Goal: Communication & Community: Participate in discussion

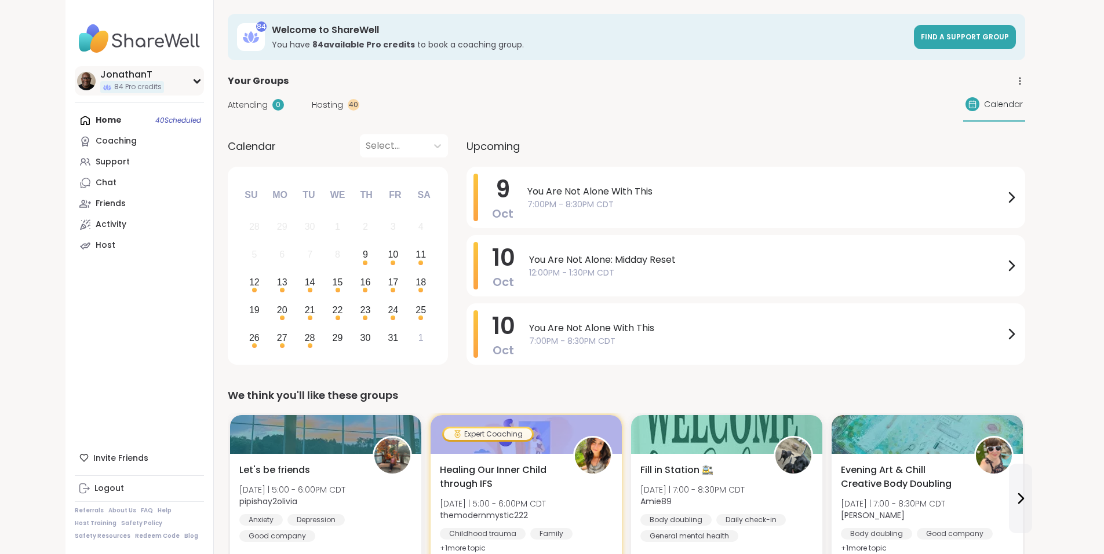
click at [100, 78] on div "JonathanT" at bounding box center [132, 74] width 64 height 13
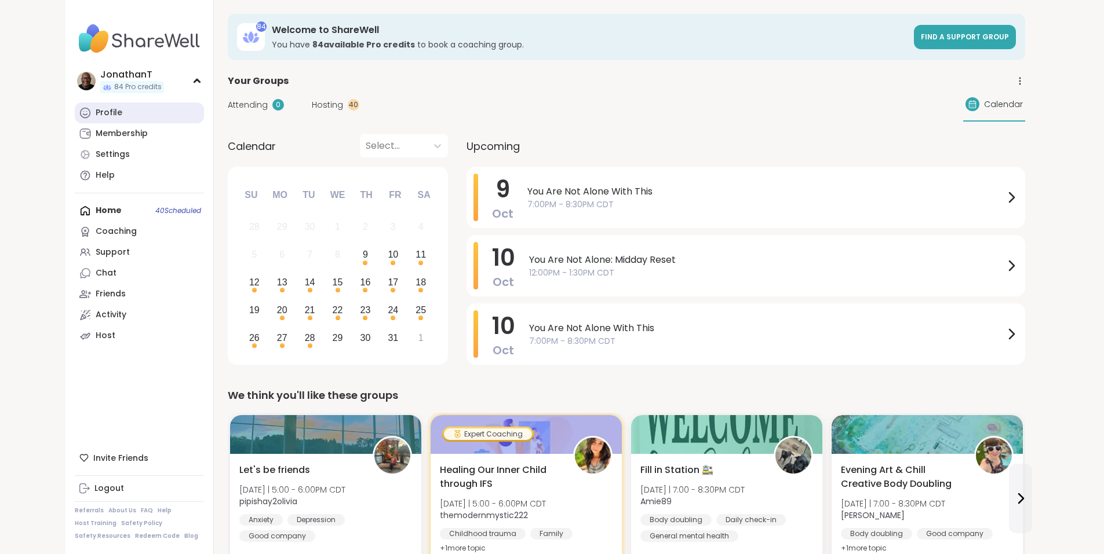
click at [96, 110] on div "Profile" at bounding box center [109, 113] width 27 height 12
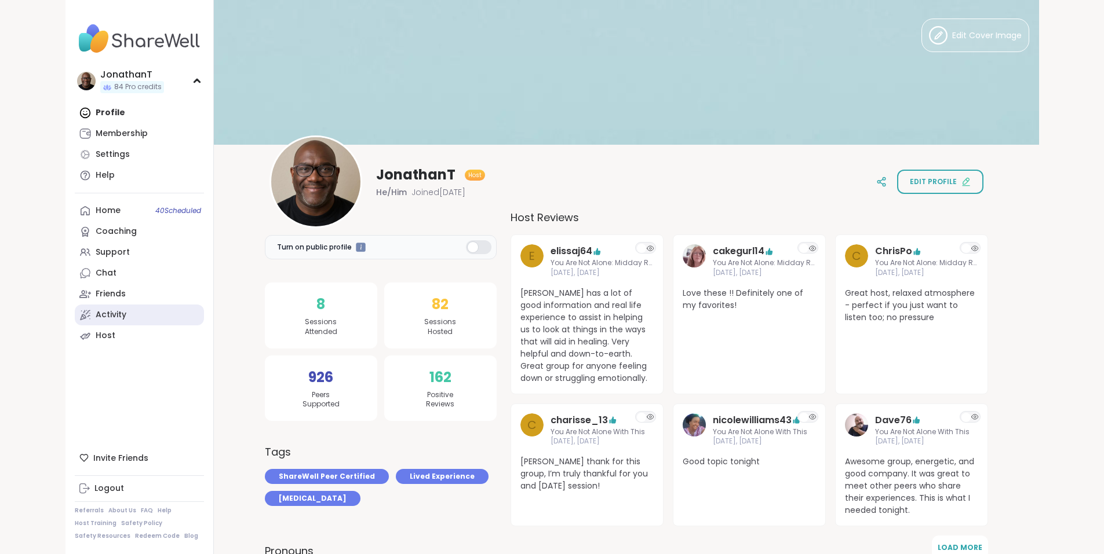
click at [96, 312] on div "Activity" at bounding box center [111, 315] width 31 height 12
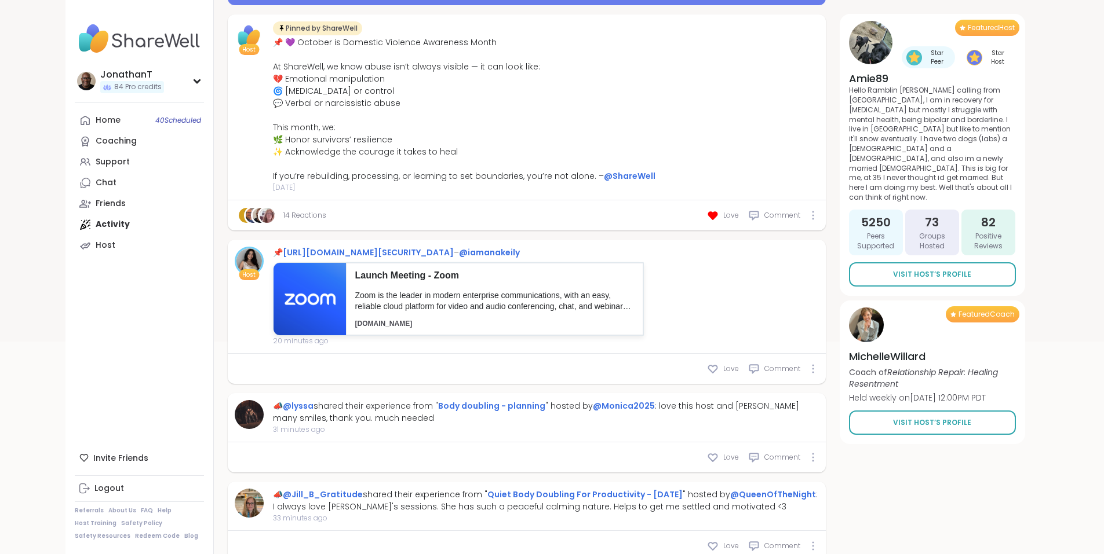
scroll to position [284, 0]
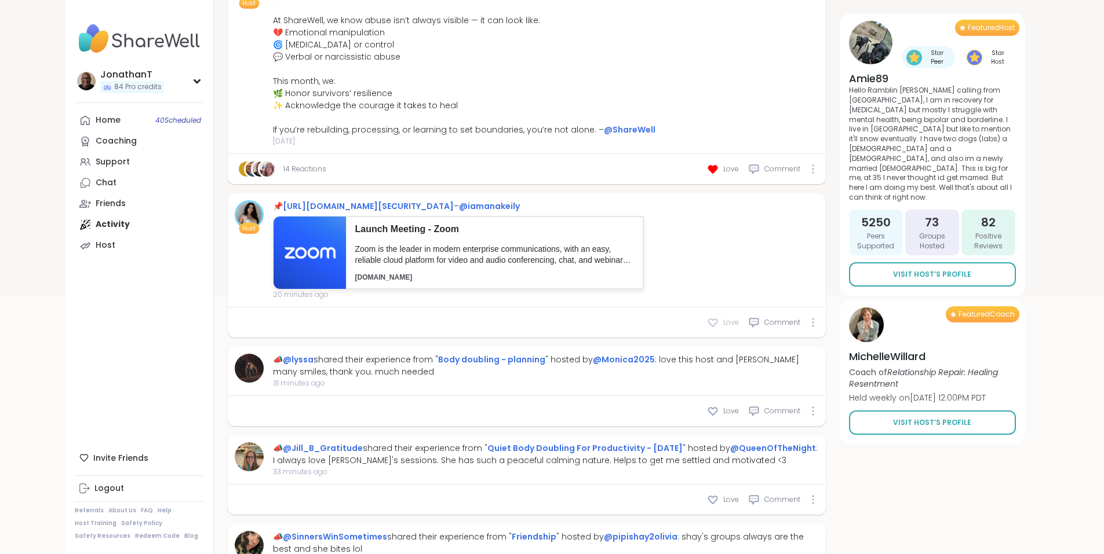
click at [718, 322] on icon at bounding box center [713, 323] width 12 height 12
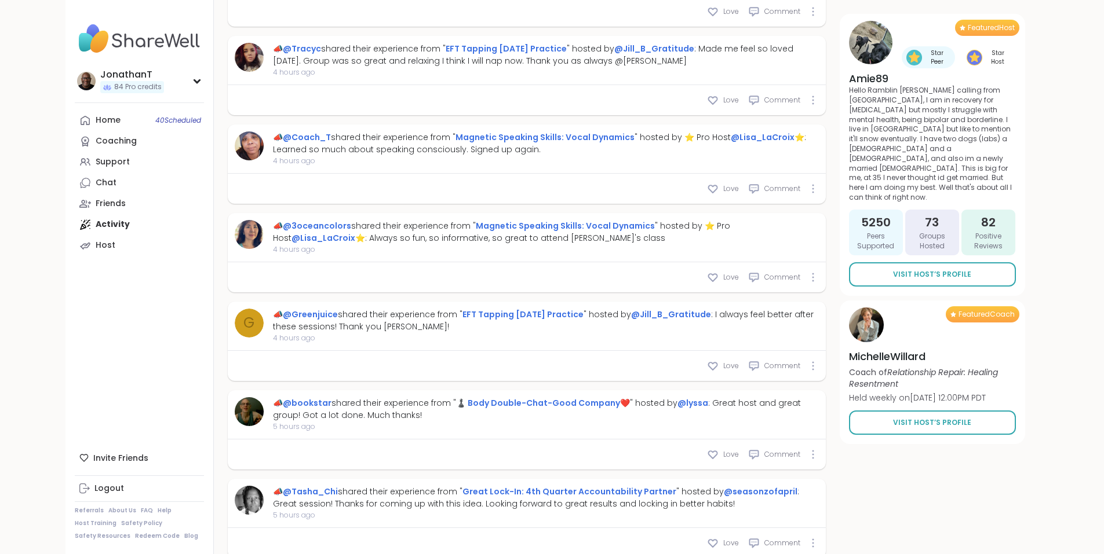
scroll to position [3133, 0]
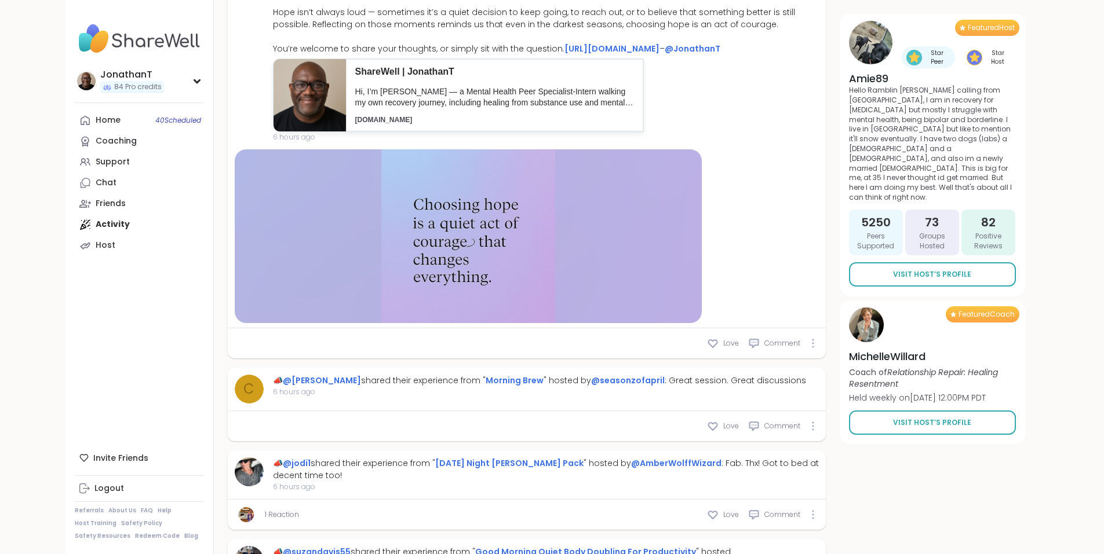
type textarea "*"
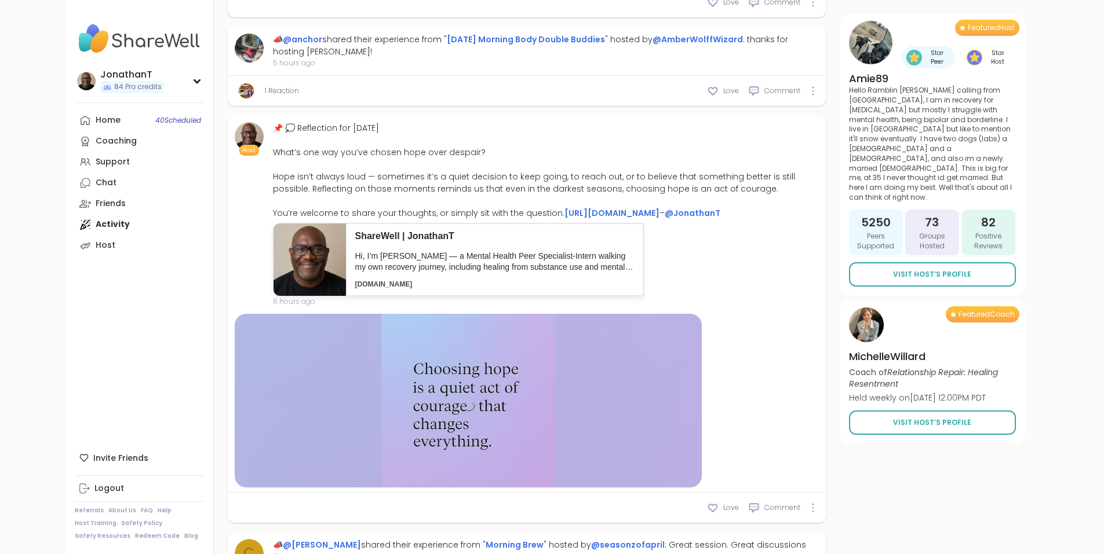
scroll to position [3721, 0]
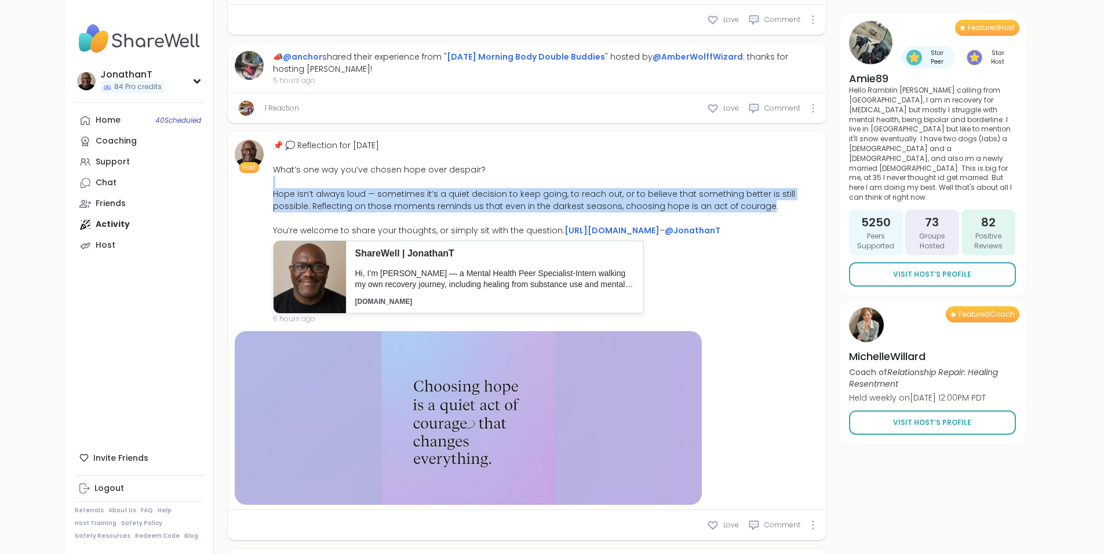
drag, startPoint x: 538, startPoint y: 125, endPoint x: 204, endPoint y: 107, distance: 334.1
click at [235, 140] on div "Host 📌 💭 Reflection for [DATE] What’s one way you’ve chosen hope over despair? …" at bounding box center [527, 232] width 584 height 185
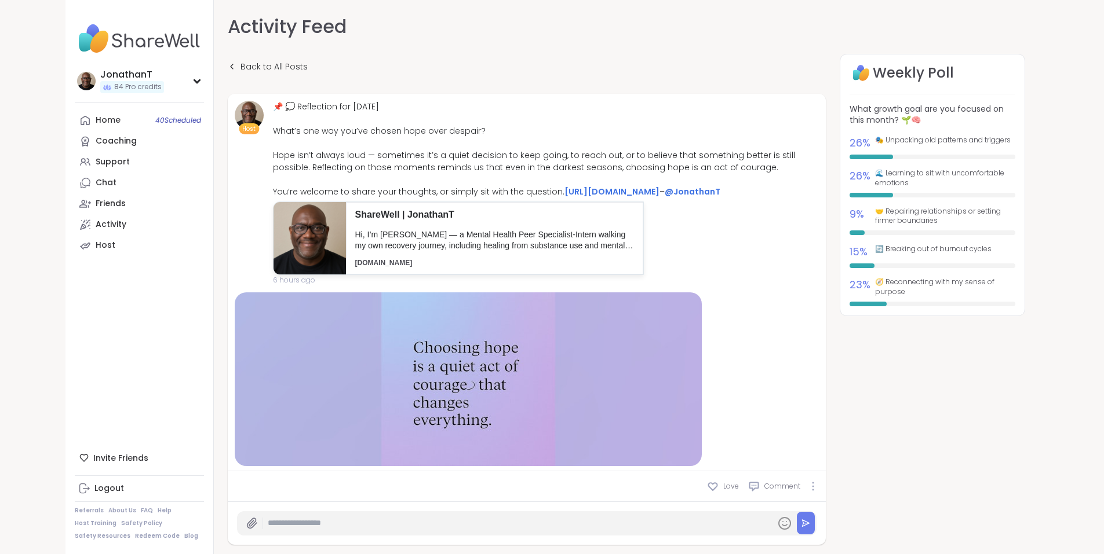
drag, startPoint x: 247, startPoint y: 112, endPoint x: 219, endPoint y: 157, distance: 52.9
click at [273, 157] on div "📌 💭 Reflection for [DATE] What’s one way you’ve chosen hope over despair? Hope …" at bounding box center [546, 149] width 546 height 97
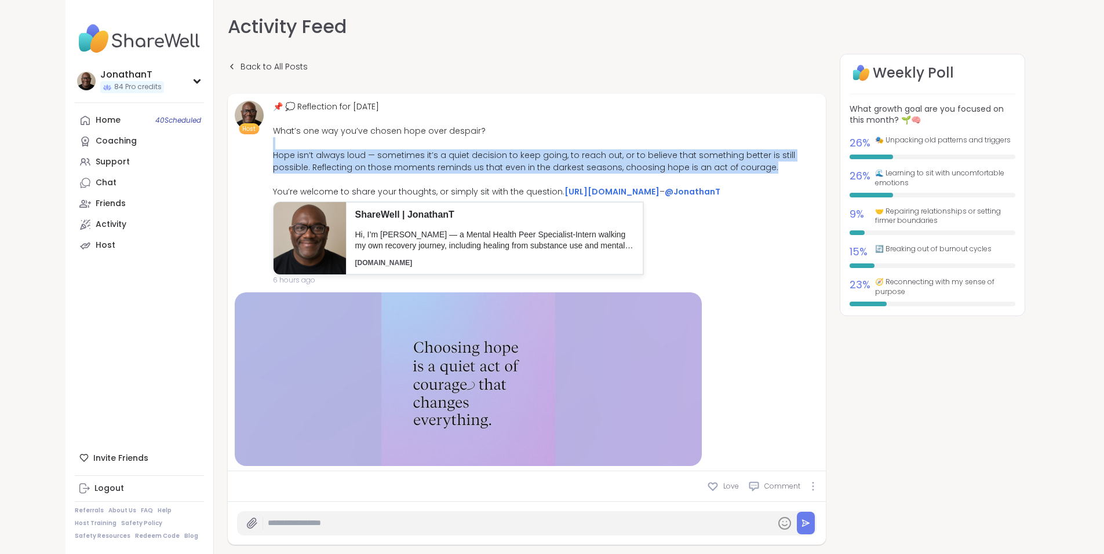
click at [273, 157] on div "📌 💭 Reflection for [DATE] What’s one way you’ve chosen hope over despair? Hope …" at bounding box center [546, 149] width 546 height 97
copy div "pe isn’t always loud — sometimes it’s a quiet decision to keep going, to reach …"
click at [75, 184] on link "Chat" at bounding box center [139, 183] width 129 height 21
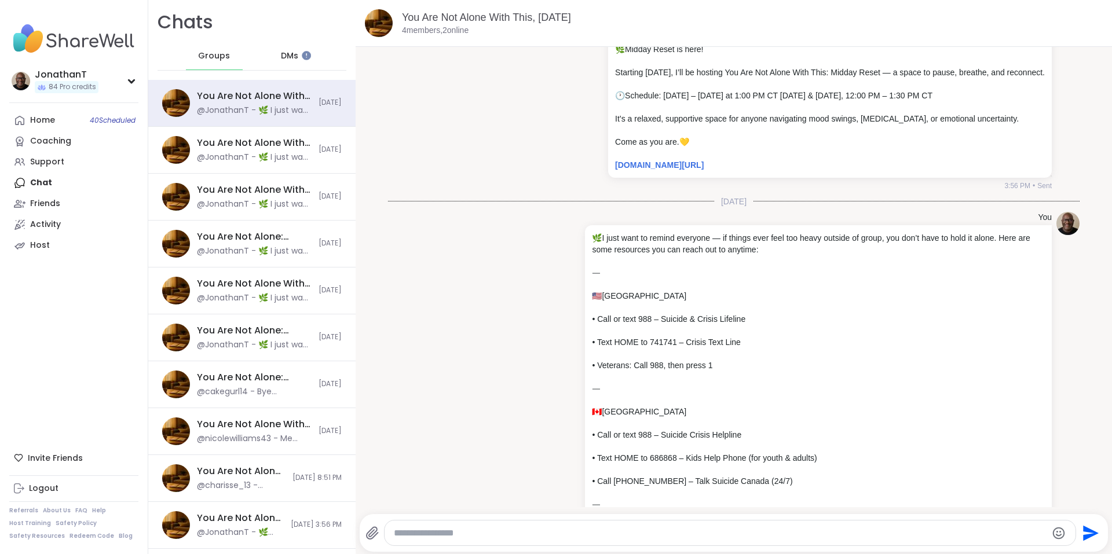
scroll to position [736, 0]
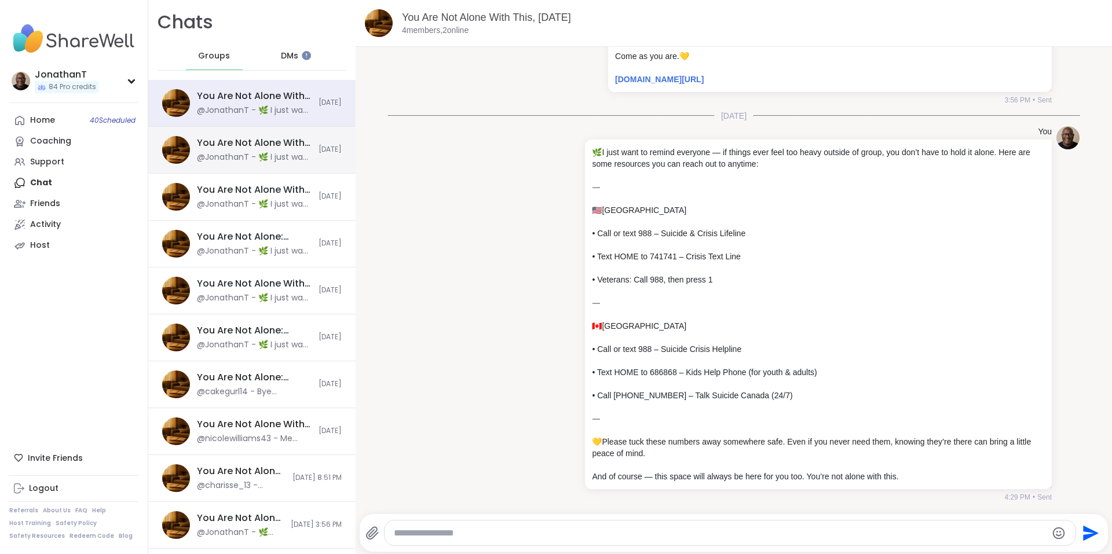
click at [262, 164] on div "You Are Not Alone With This, [DATE] @JonathanT - 🌿 I just want to remind everyo…" at bounding box center [251, 150] width 207 height 47
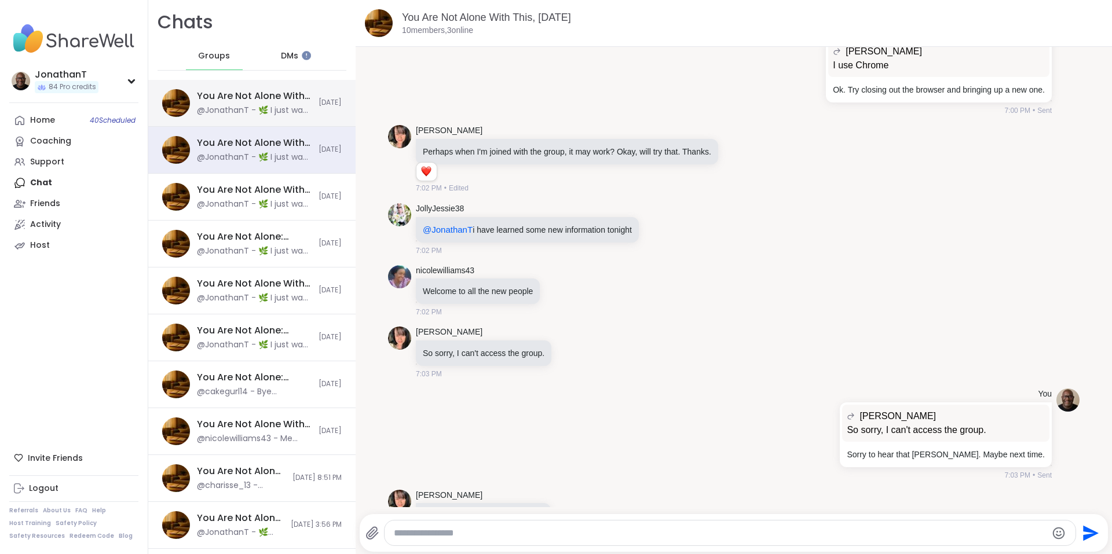
scroll to position [9811, 0]
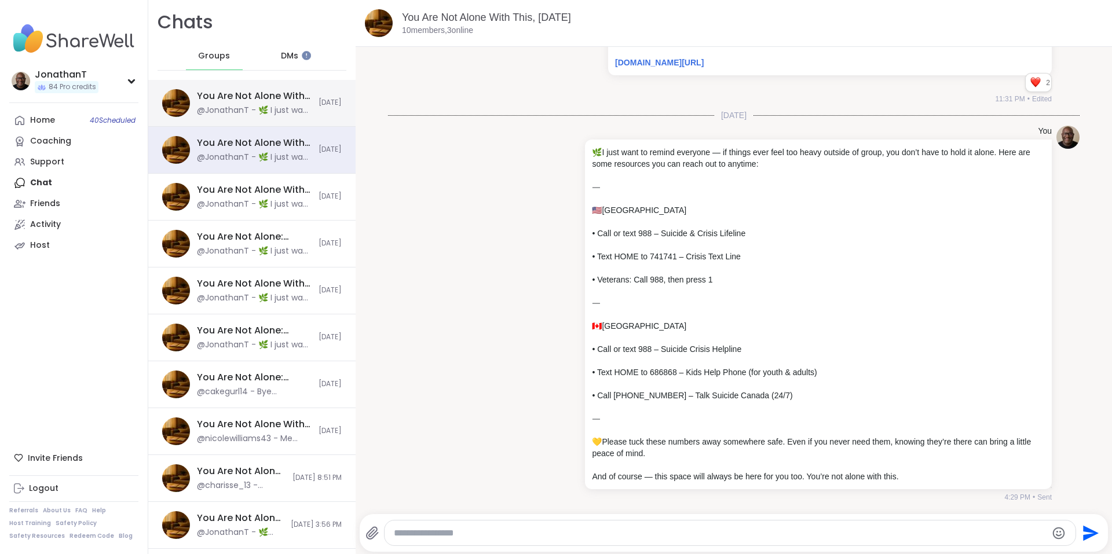
click at [285, 115] on div "@JonathanT - 🌿 I just want to remind everyone — if things ever feel too heavy o…" at bounding box center [254, 111] width 115 height 12
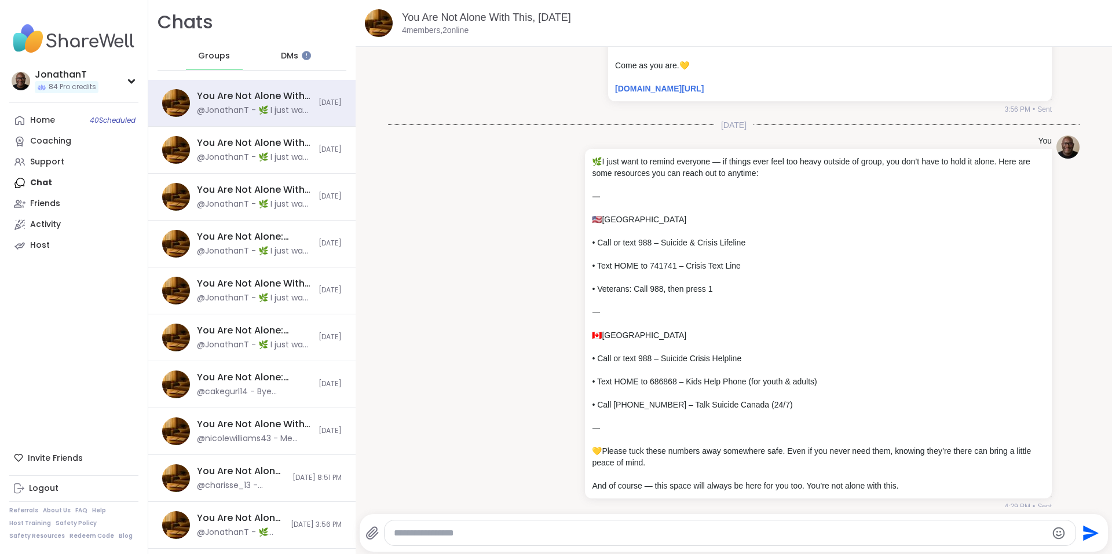
scroll to position [736, 0]
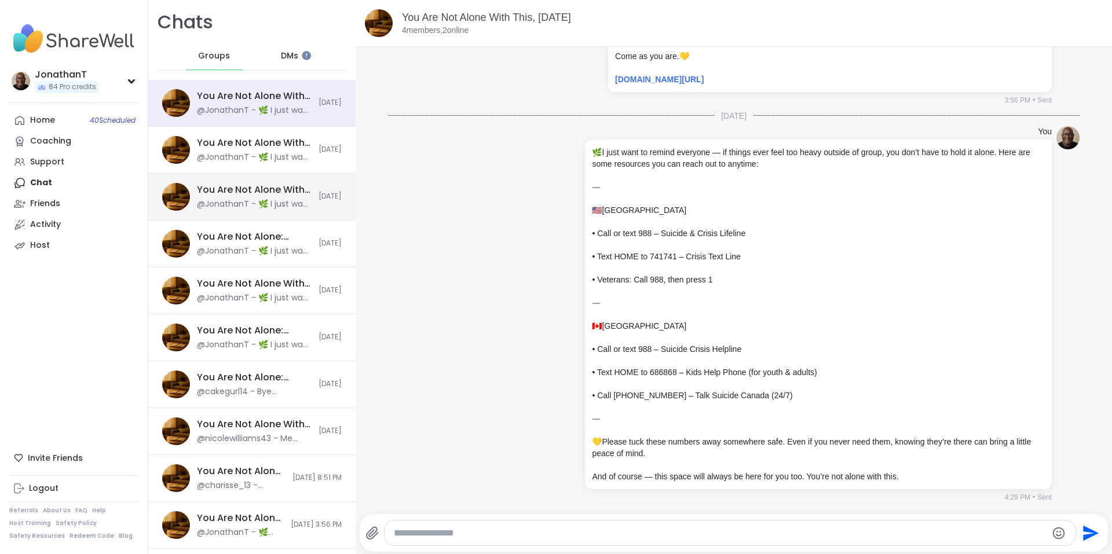
click at [236, 210] on div "You Are Not Alone With This, [DATE] @JonathanT - 🌿 I just want to remind everyo…" at bounding box center [251, 197] width 207 height 47
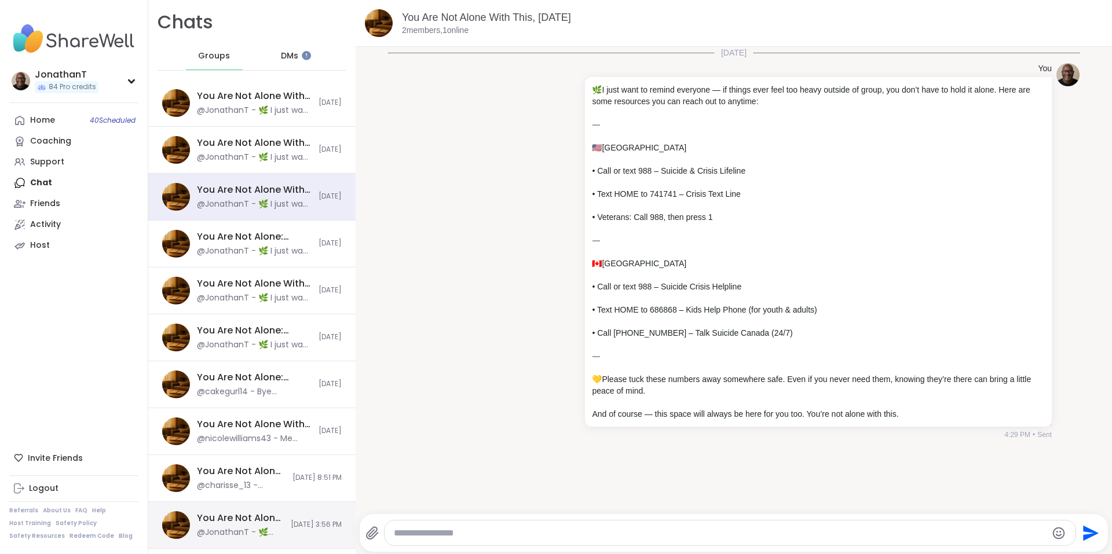
click at [291, 520] on span "[DATE] 3:56 PM" at bounding box center [316, 525] width 51 height 10
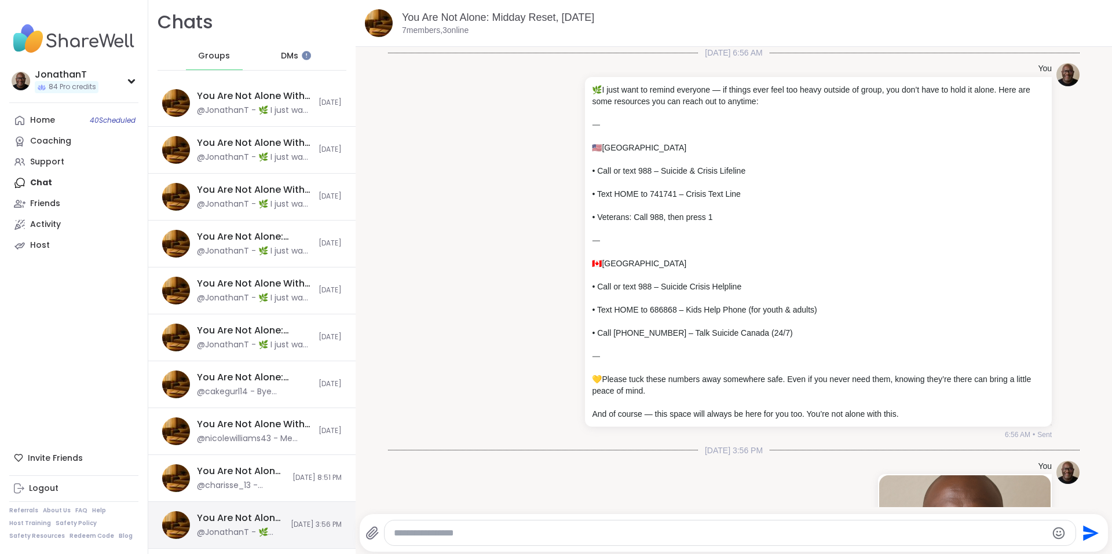
scroll to position [339, 0]
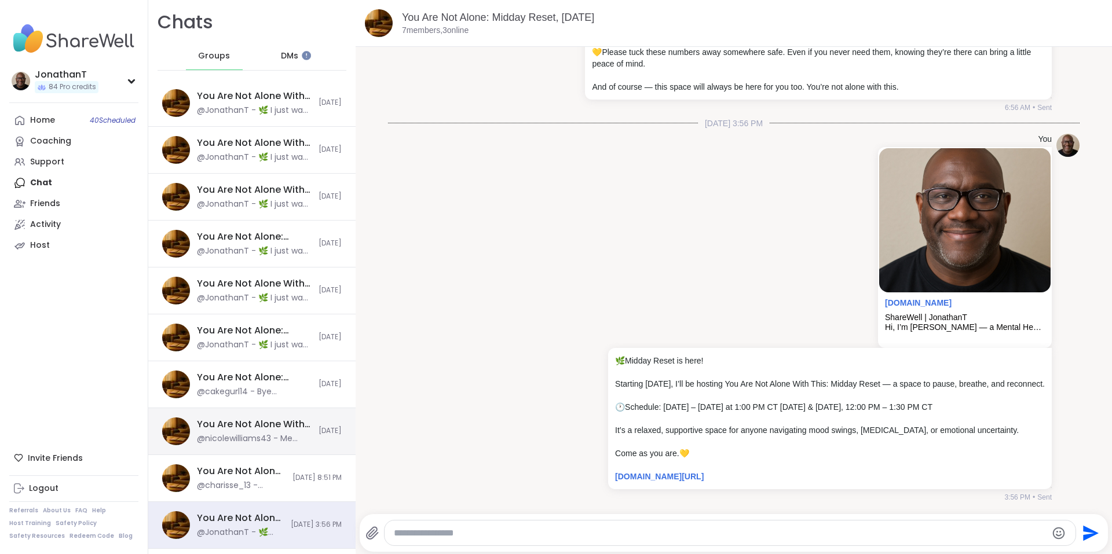
click at [298, 454] on div "You Are Not Alone With This, [DATE] @nicolewilliams43 - Me either so u are not …" at bounding box center [251, 431] width 207 height 47
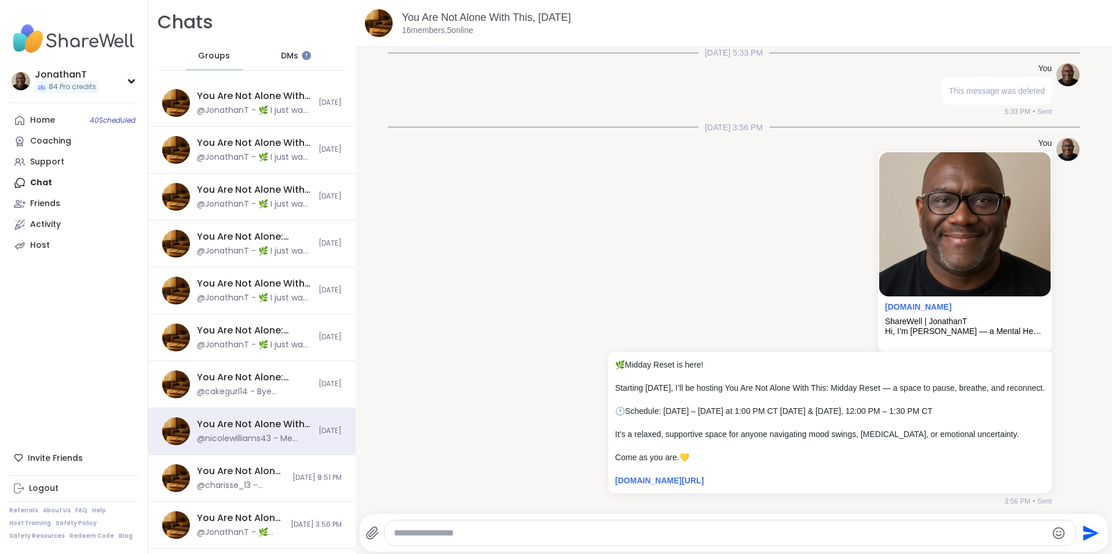
scroll to position [1107, 0]
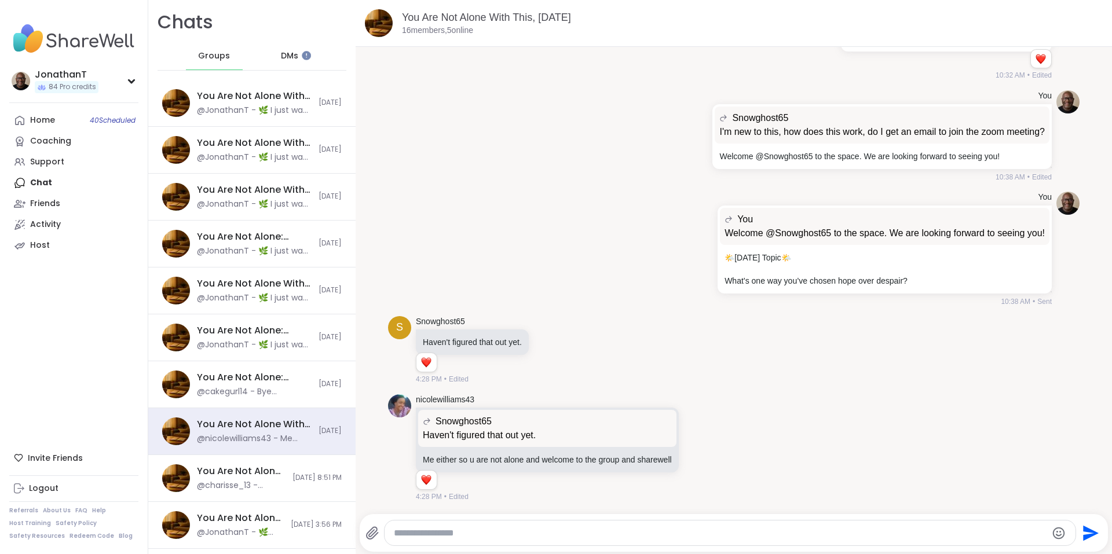
click at [426, 531] on textarea "Type your message" at bounding box center [720, 534] width 653 height 12
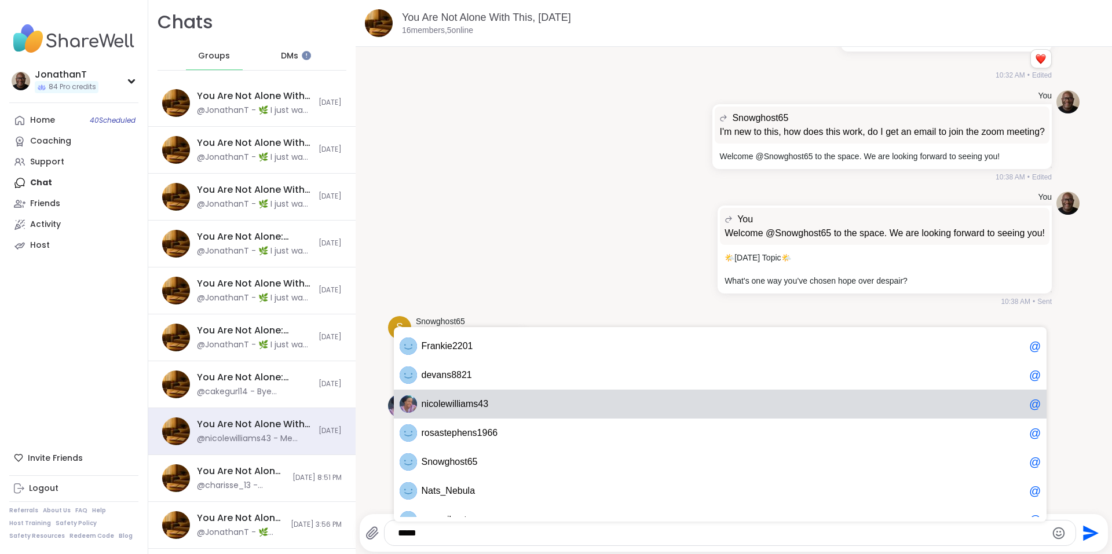
click at [494, 407] on span "n icolewilliams43" at bounding box center [723, 405] width 603 height 12
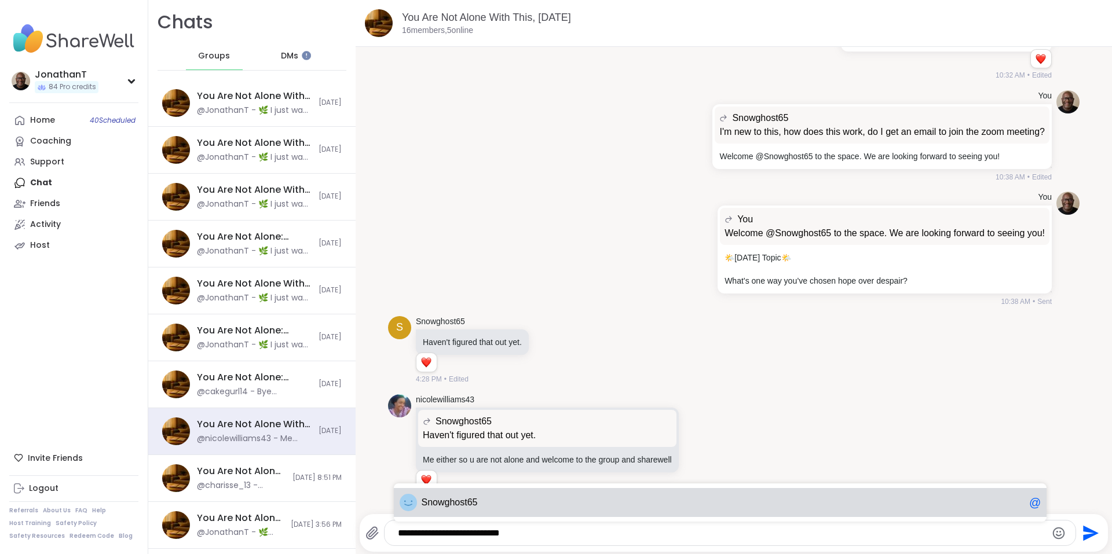
click at [466, 502] on span "owghost65" at bounding box center [455, 503] width 45 height 12
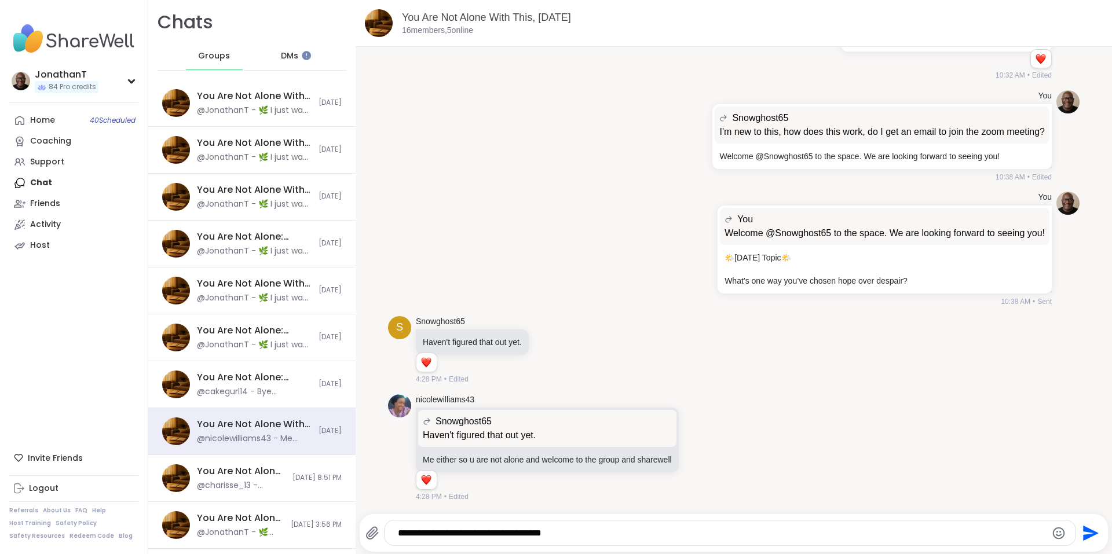
click at [673, 525] on div "**********" at bounding box center [731, 533] width 692 height 25
click at [400, 533] on textarea "**********" at bounding box center [720, 534] width 645 height 12
click at [593, 532] on textarea "**********" at bounding box center [720, 534] width 645 height 12
paste textarea "Type your message"
click at [621, 532] on textarea "**********" at bounding box center [720, 534] width 645 height 12
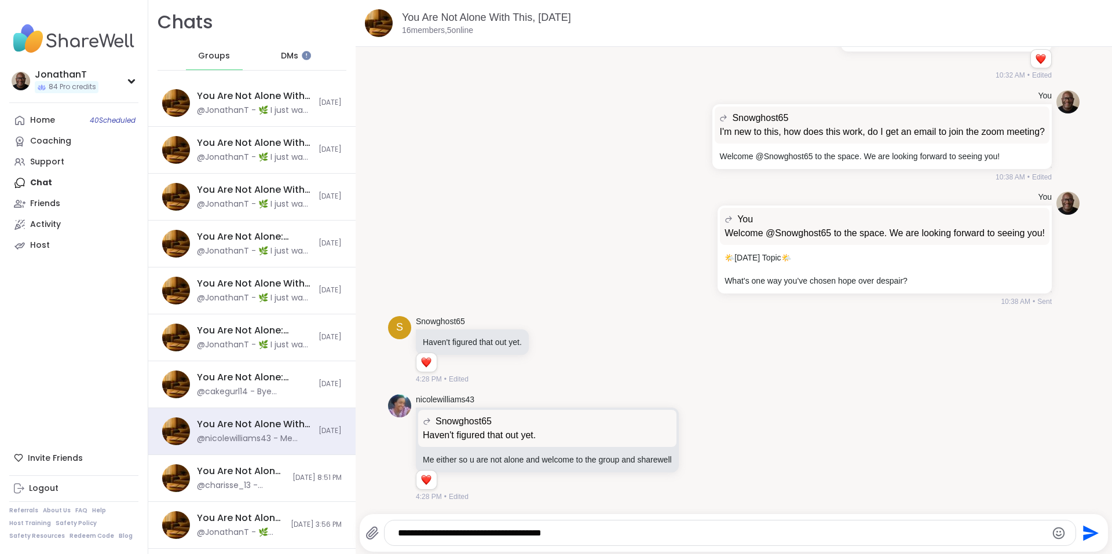
click at [622, 532] on textarea "**********" at bounding box center [720, 534] width 645 height 12
paste textarea "**"
click at [589, 529] on textarea "**********" at bounding box center [720, 534] width 645 height 12
paste textarea "Type your message"
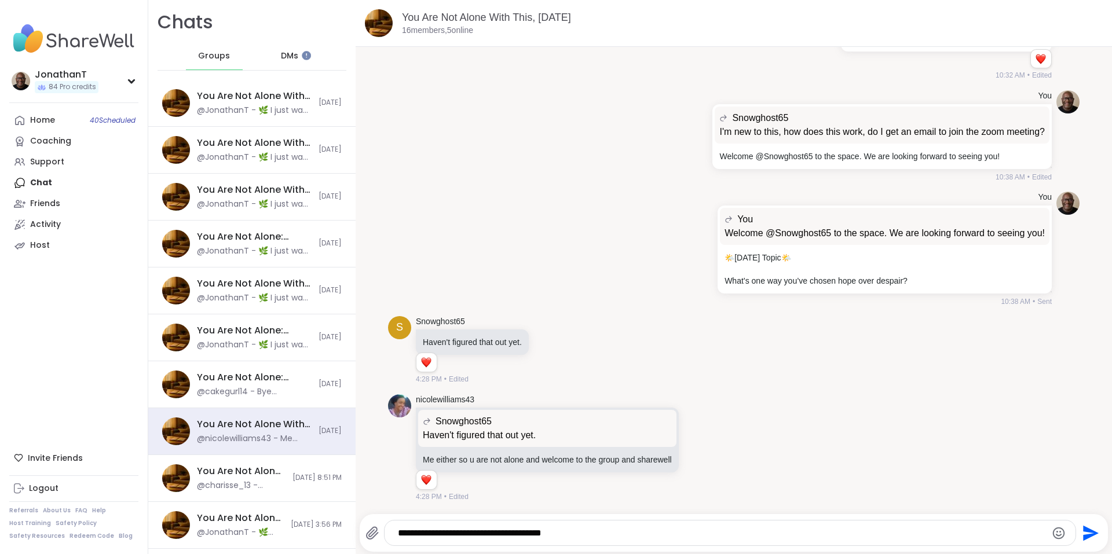
type textarea "**********"
drag, startPoint x: 679, startPoint y: 534, endPoint x: 313, endPoint y: 526, distance: 366.8
click at [313, 526] on div "Chats Groups DMs You Are Not Alone With This, [DATE] @JonathanT - 🌿 I just want…" at bounding box center [630, 277] width 964 height 554
click at [416, 535] on textarea "Type your message" at bounding box center [720, 534] width 645 height 12
paste textarea "**********"
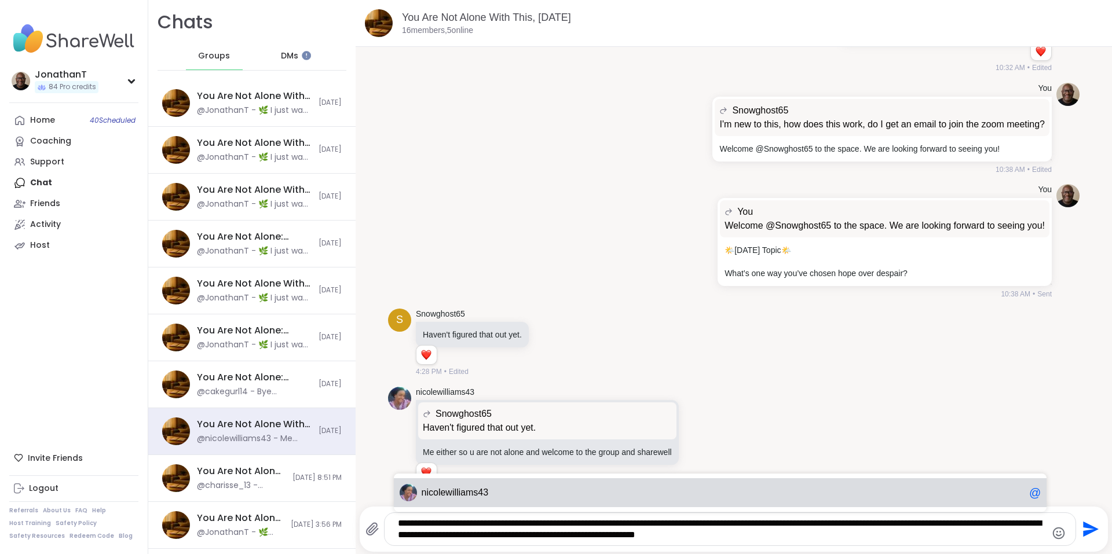
click at [555, 492] on span "ni colewilliams43" at bounding box center [723, 493] width 603 height 12
click at [555, 492] on span "Sno wghost65" at bounding box center [723, 493] width 603 height 12
type textarea "**********"
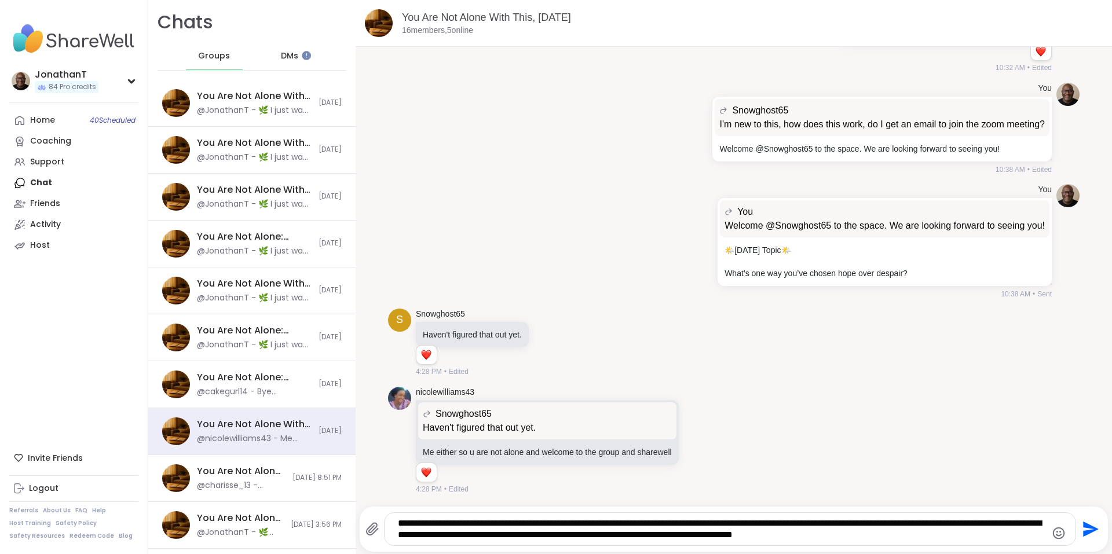
click at [1083, 528] on icon "Send" at bounding box center [1091, 530] width 16 height 16
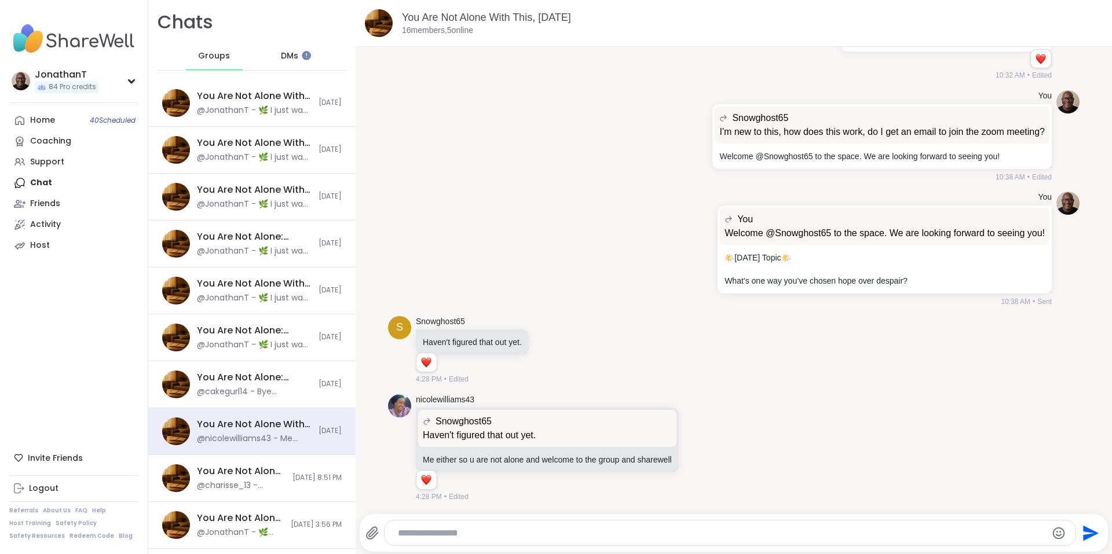
scroll to position [1192, 0]
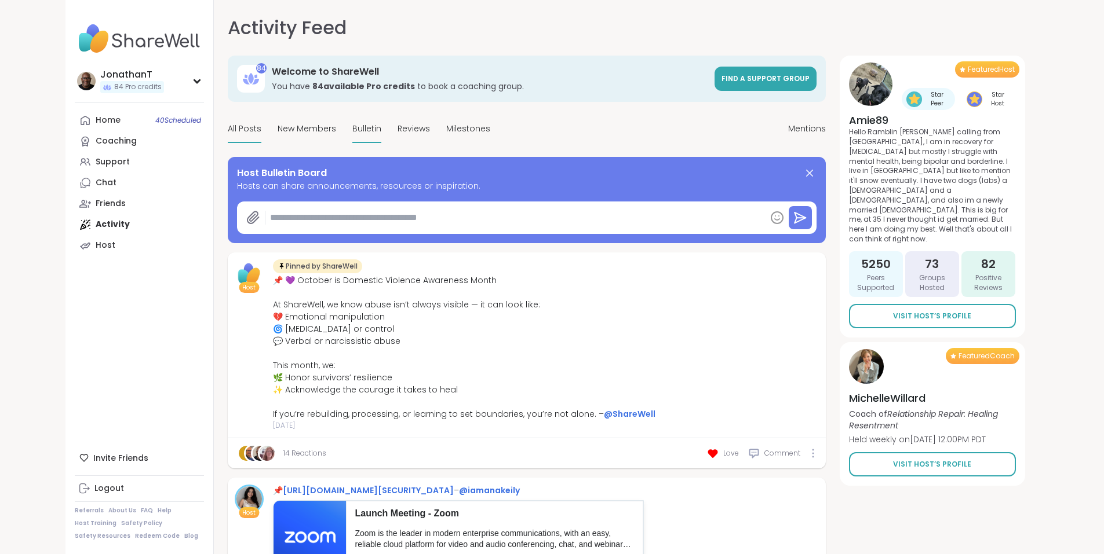
click at [352, 126] on span "Bulletin" at bounding box center [366, 129] width 29 height 12
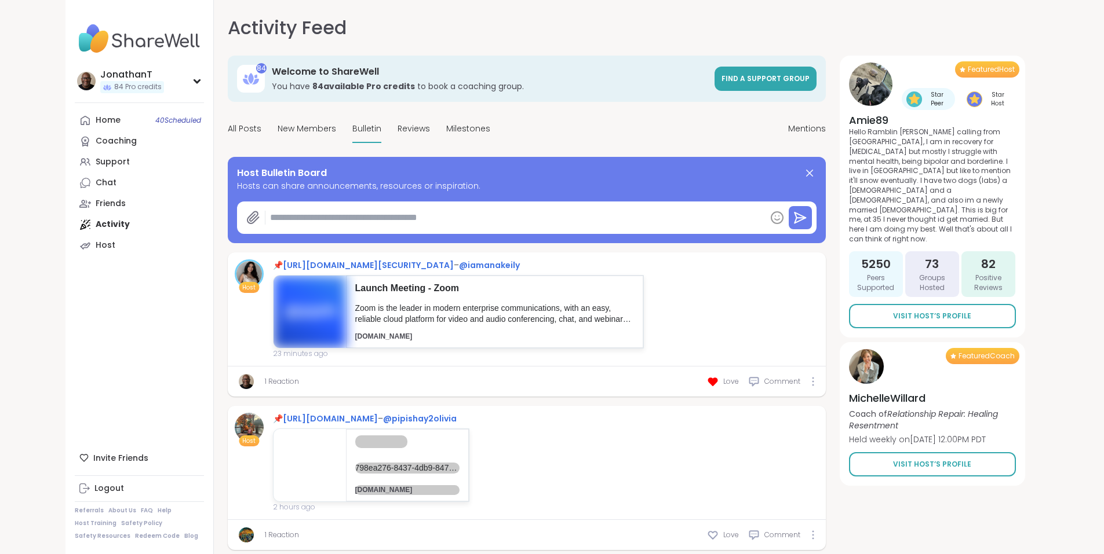
type textarea "*"
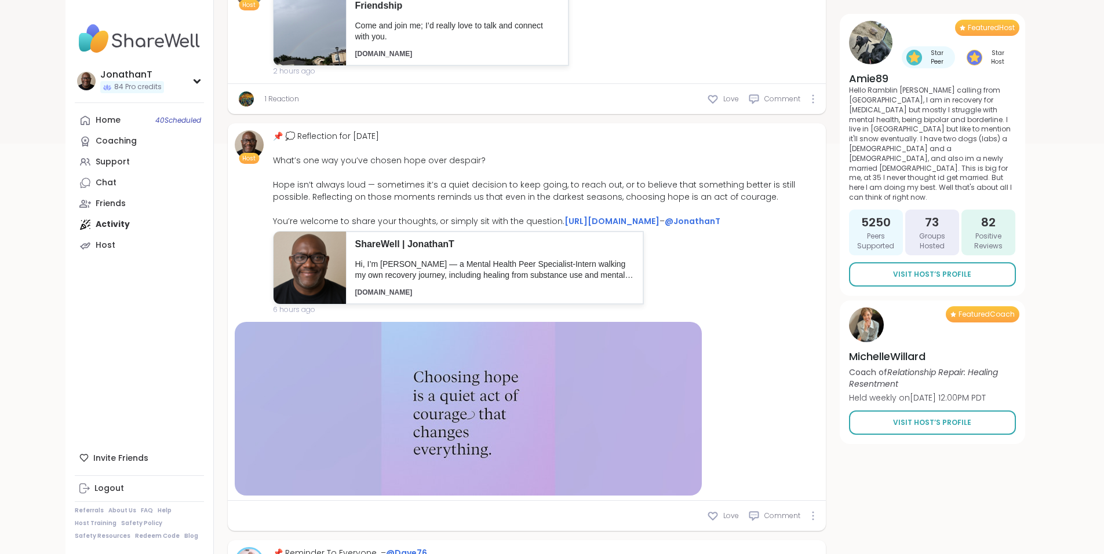
scroll to position [432, 0]
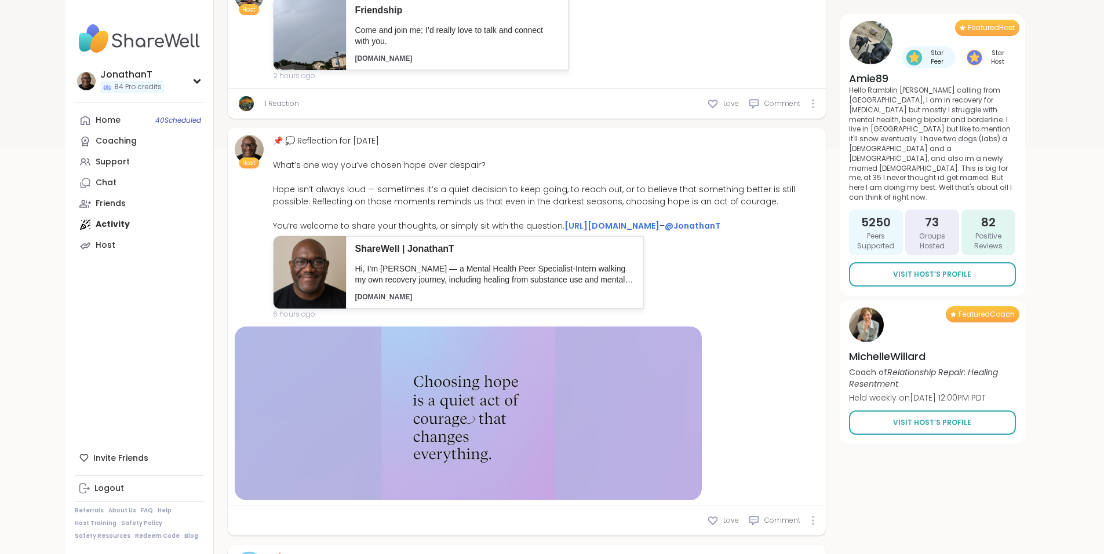
click at [507, 197] on div "📌 💭 Reflection for Today What’s one way you’ve chosen hope over despair? Hope i…" at bounding box center [546, 183] width 546 height 97
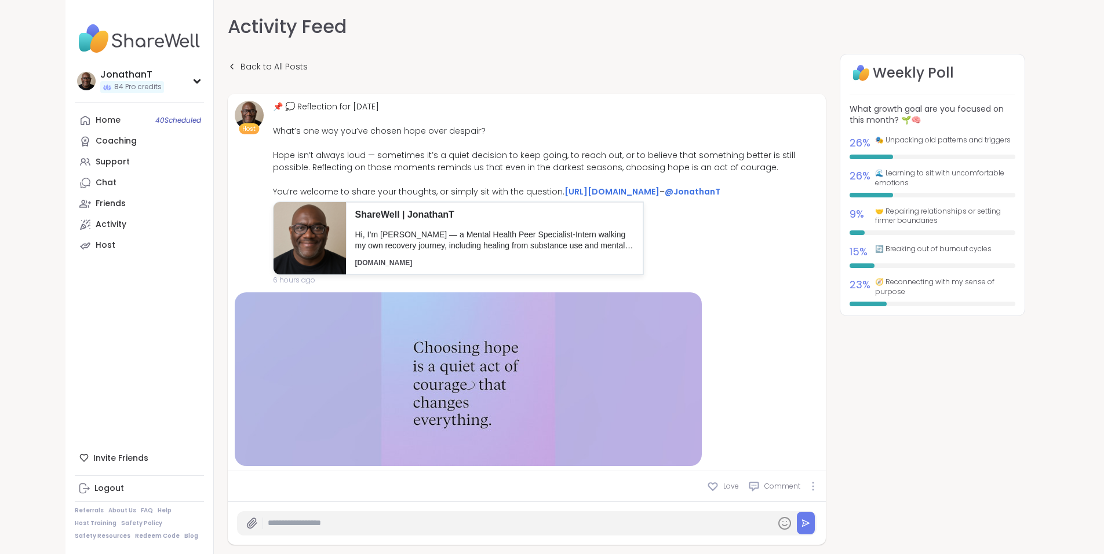
click at [432, 156] on div "📌 💭 Reflection for [DATE] What’s one way you’ve chosen hope over despair? Hope …" at bounding box center [546, 149] width 546 height 97
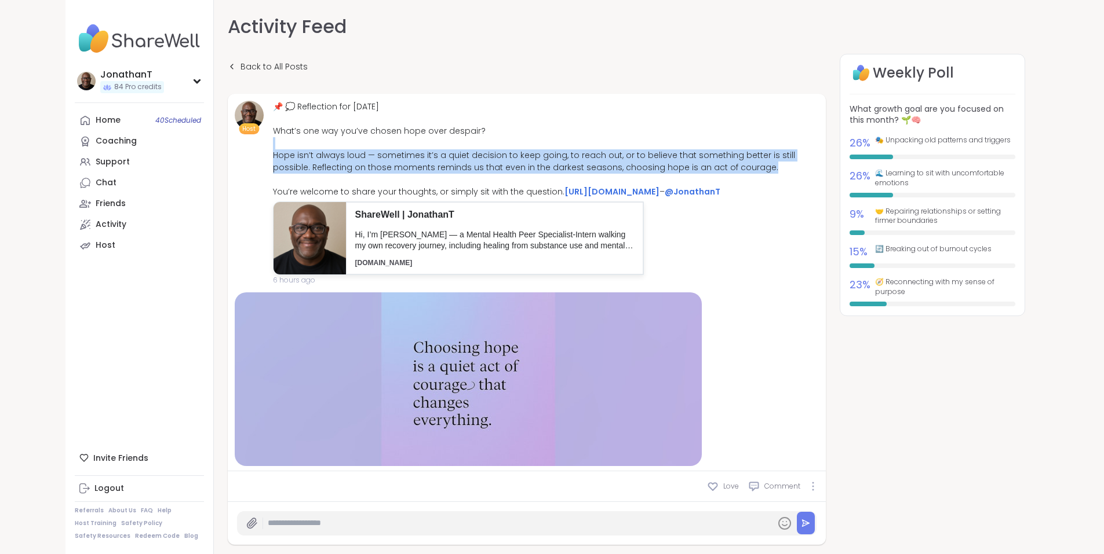
click at [432, 156] on div "📌 💭 Reflection for [DATE] What’s one way you’ve chosen hope over despair? Hope …" at bounding box center [546, 149] width 546 height 97
copy div "pe isn’t always loud — sometimes it’s a quiet decision to keep going, to reach …"
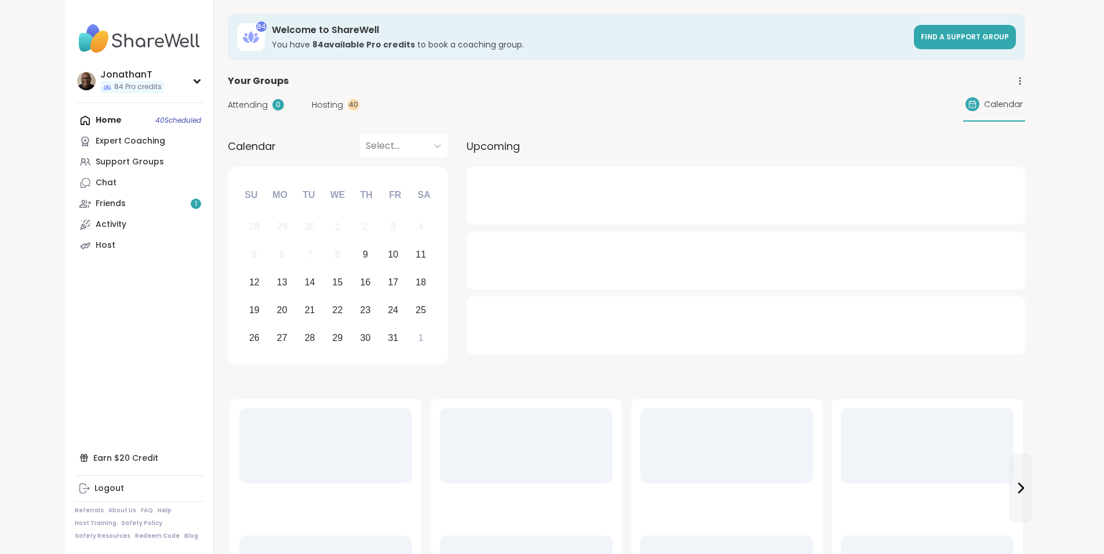
click at [89, 200] on link "Friends 1" at bounding box center [139, 203] width 129 height 21
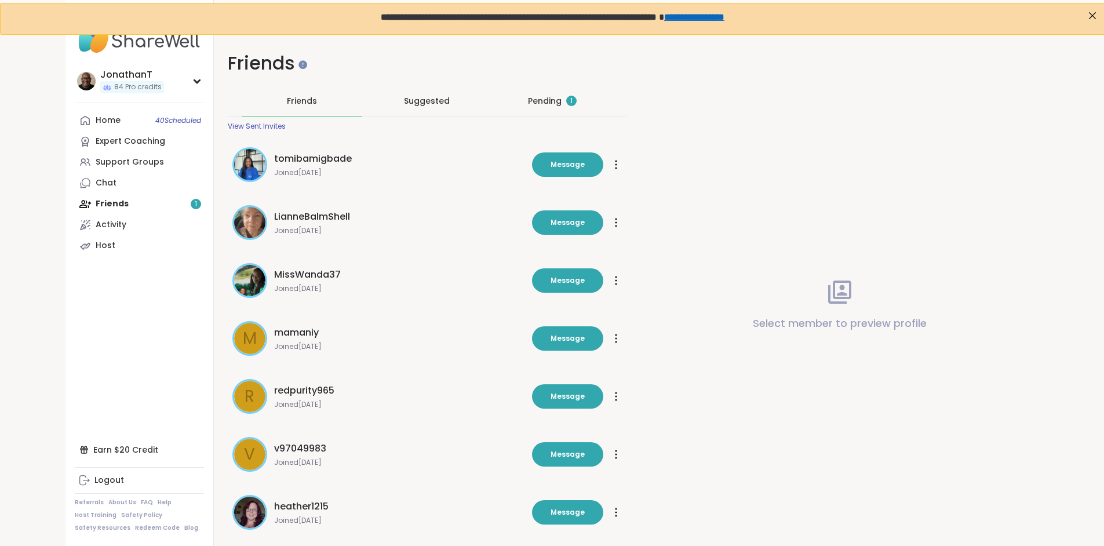
click at [528, 95] on div "Pending 1" at bounding box center [552, 101] width 49 height 12
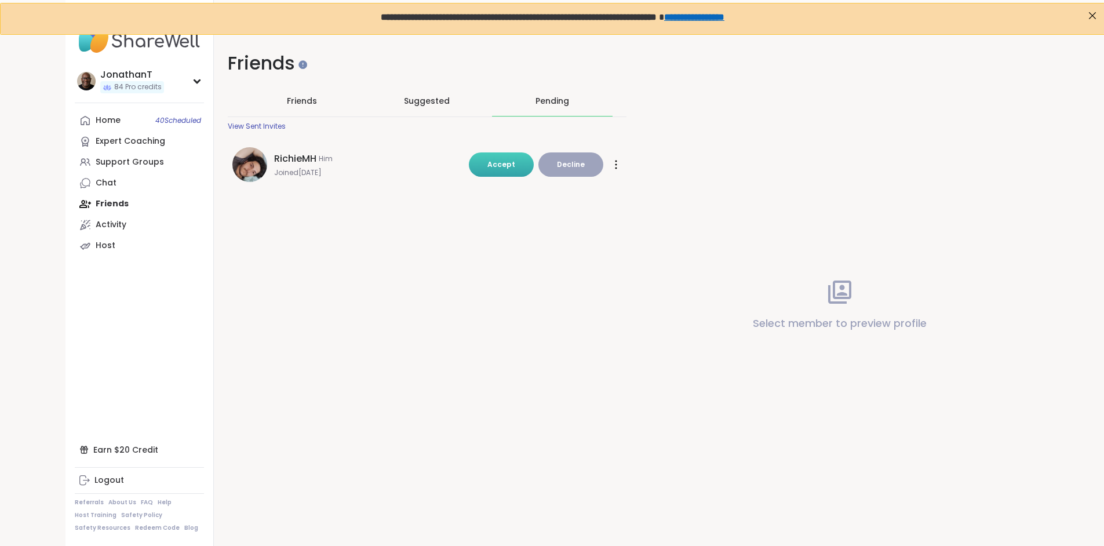
click at [495, 168] on span "Accept" at bounding box center [501, 164] width 28 height 10
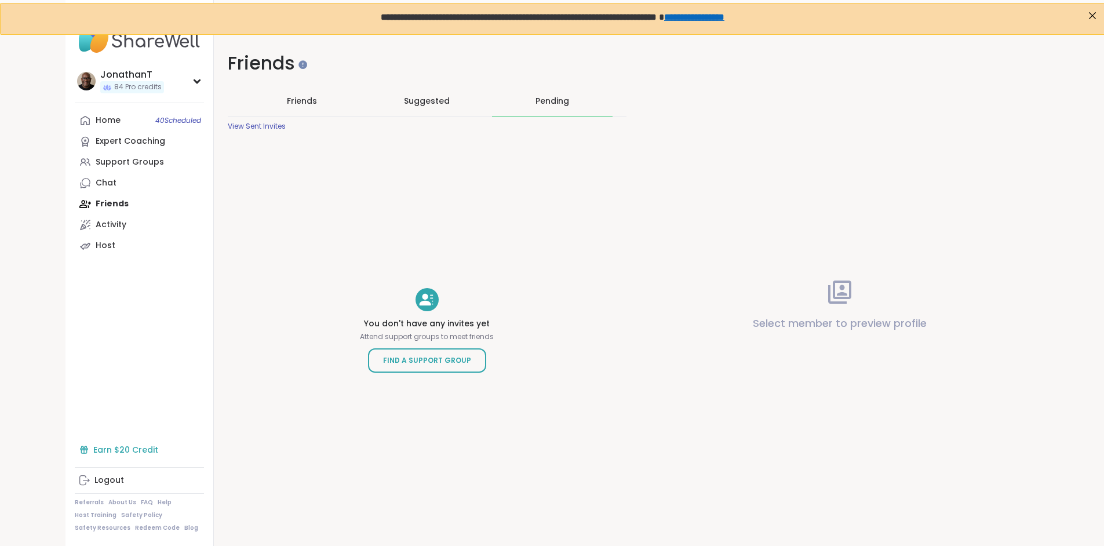
click at [75, 456] on div "Earn $20 Credit" at bounding box center [139, 449] width 129 height 21
